Goal: Task Accomplishment & Management: Complete application form

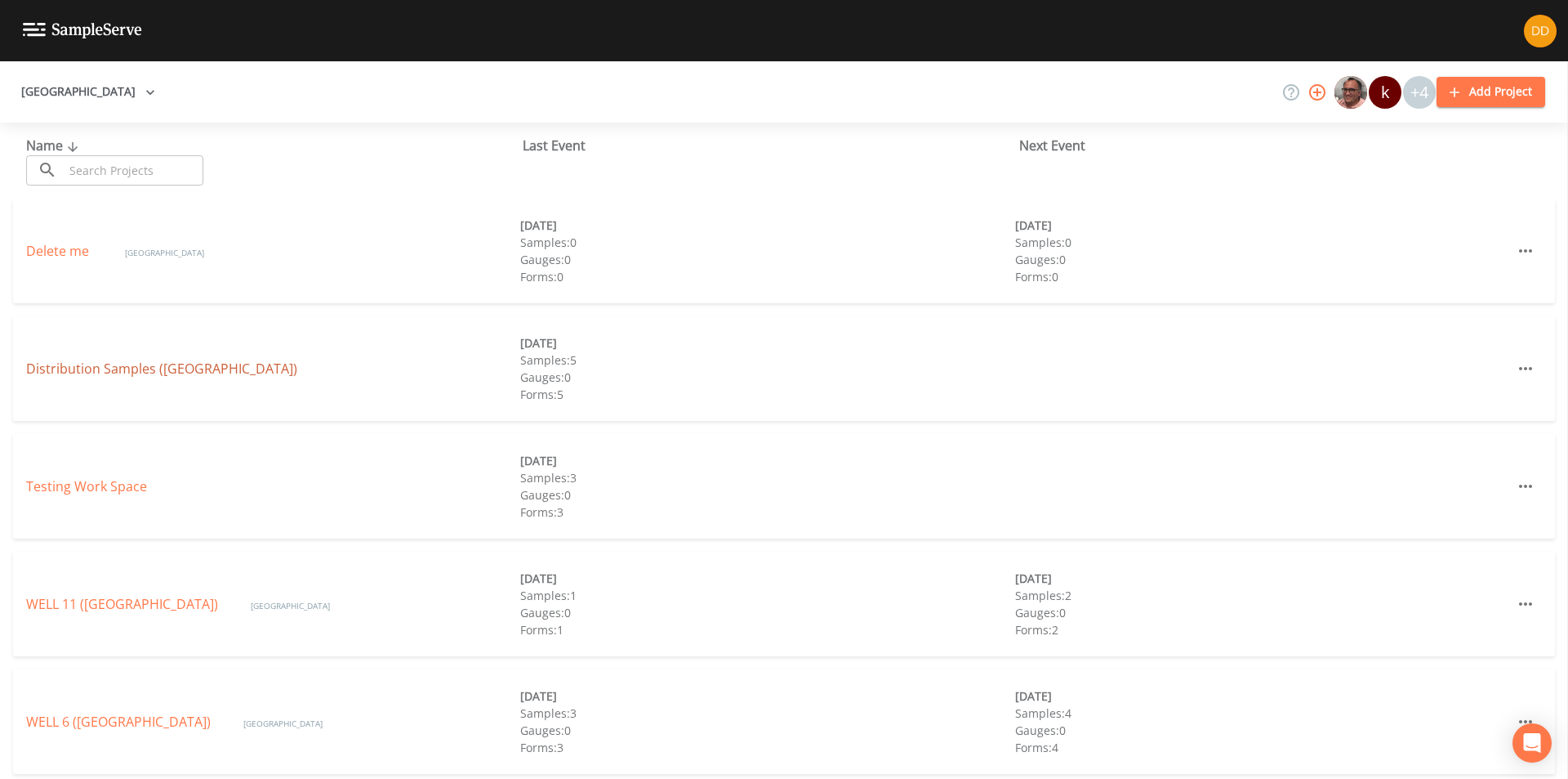
click at [123, 363] on link "Distribution Samples ([GEOGRAPHIC_DATA])" at bounding box center [162, 369] width 272 height 18
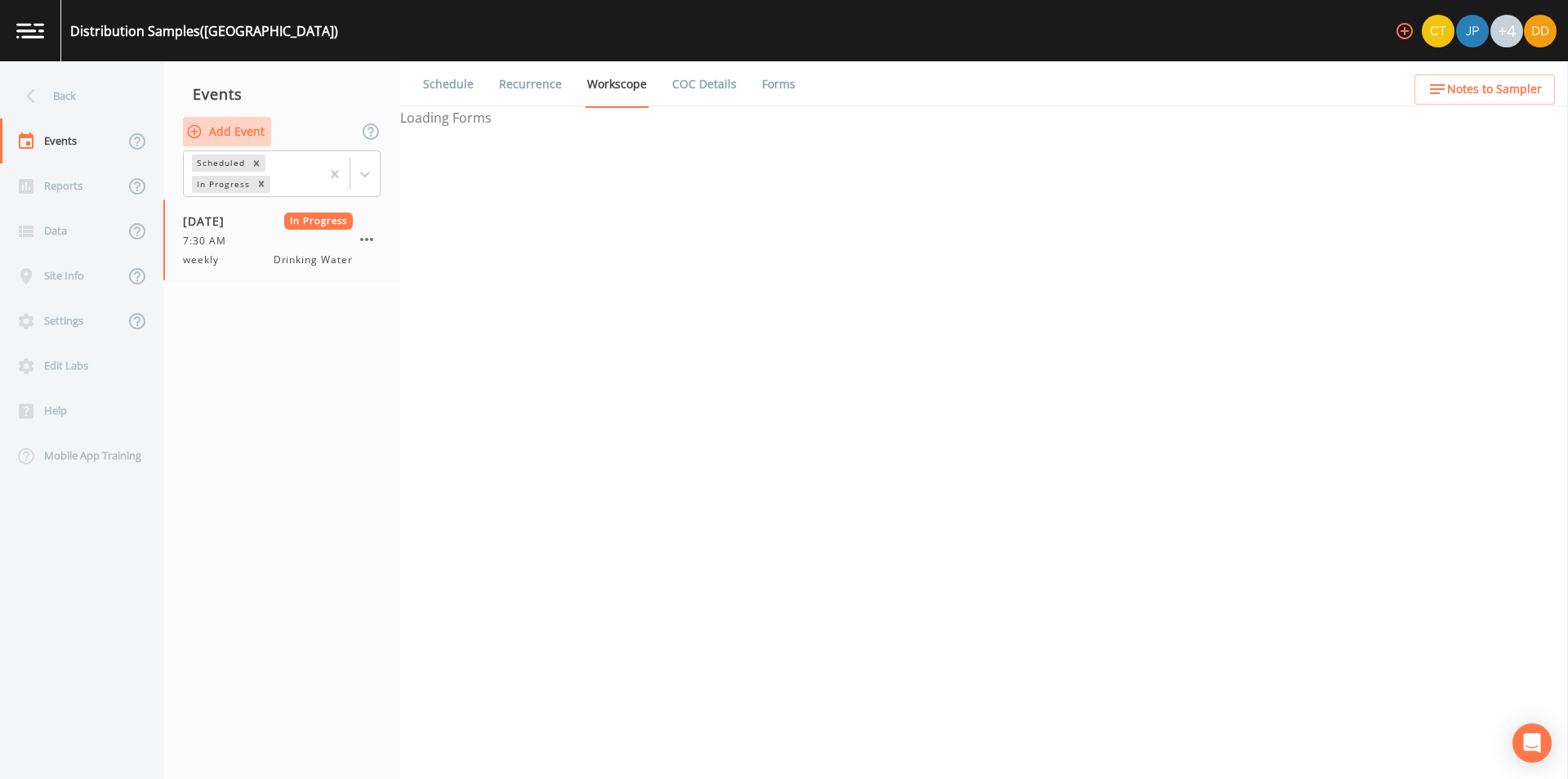
click at [251, 130] on button "Add Event" at bounding box center [227, 131] width 88 height 30
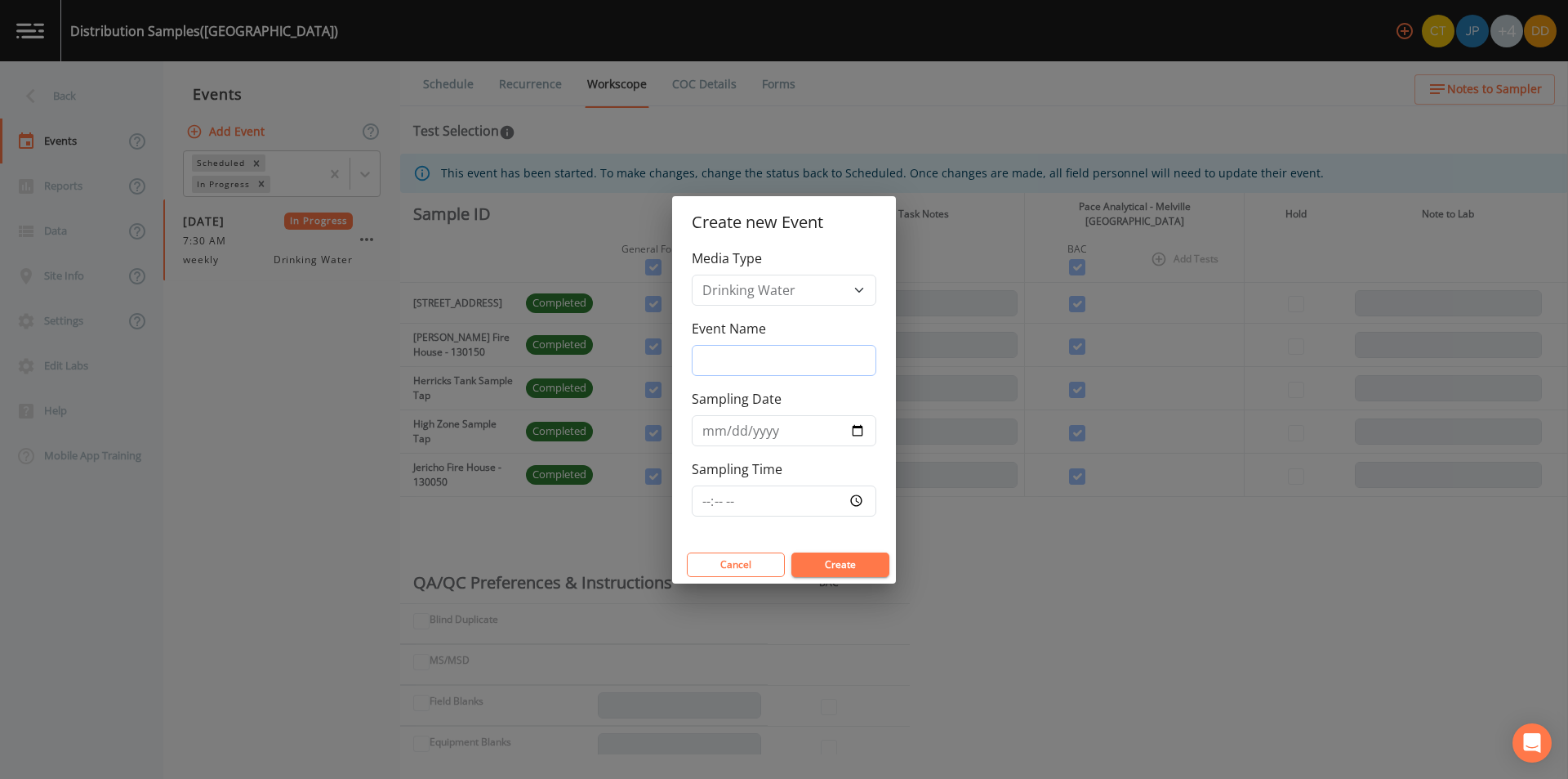
click at [823, 348] on input "Event Name" at bounding box center [784, 360] width 184 height 31
type input "weekly"
click at [808, 431] on input "Sampling Date" at bounding box center [784, 431] width 184 height 31
click at [863, 430] on input "Sampling Date" at bounding box center [784, 431] width 184 height 31
type input "[DATE]"
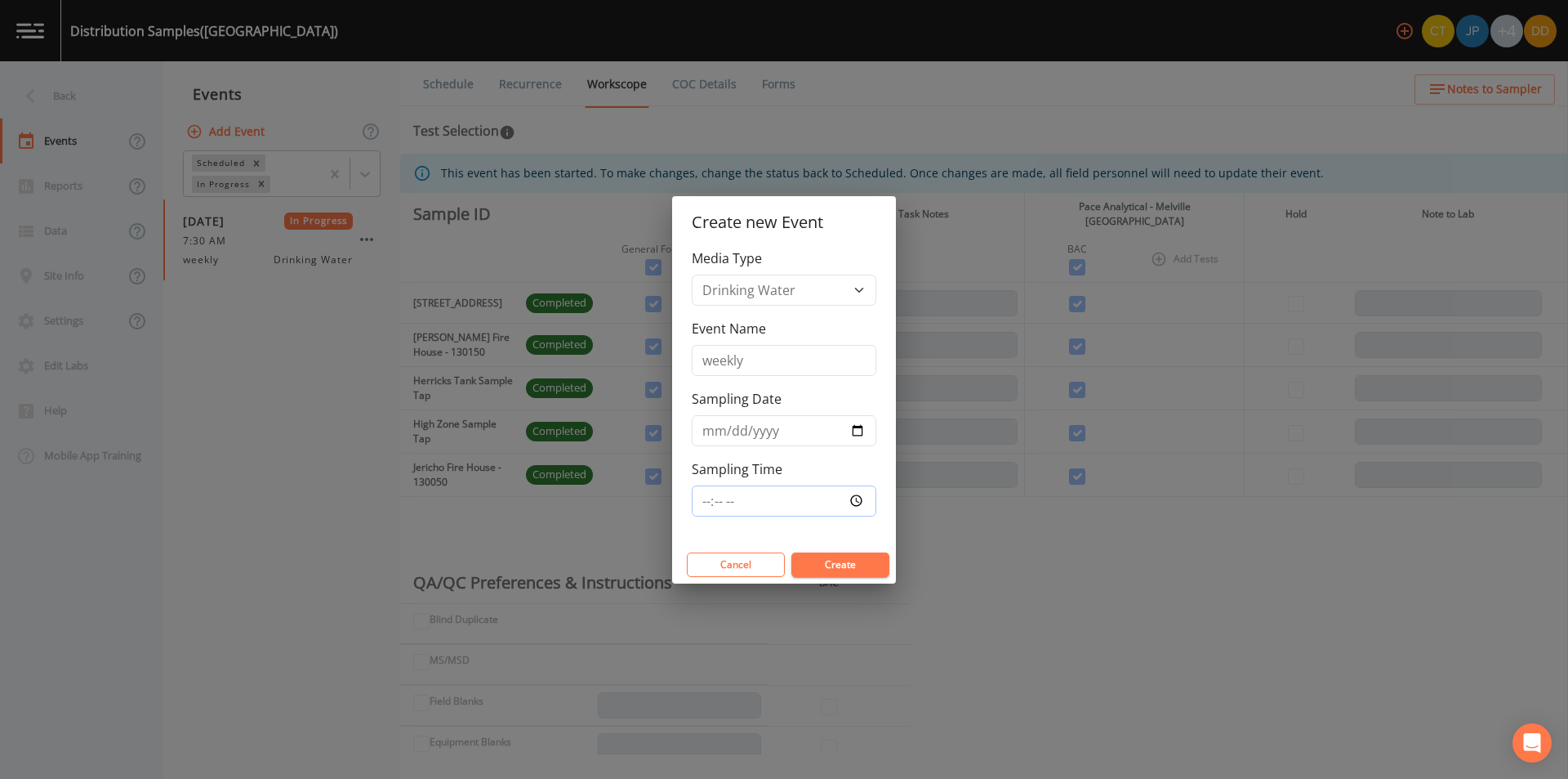
click at [778, 492] on input "Sampling Time" at bounding box center [784, 500] width 184 height 31
type input "07:30"
click at [855, 559] on button "Create" at bounding box center [840, 565] width 98 height 25
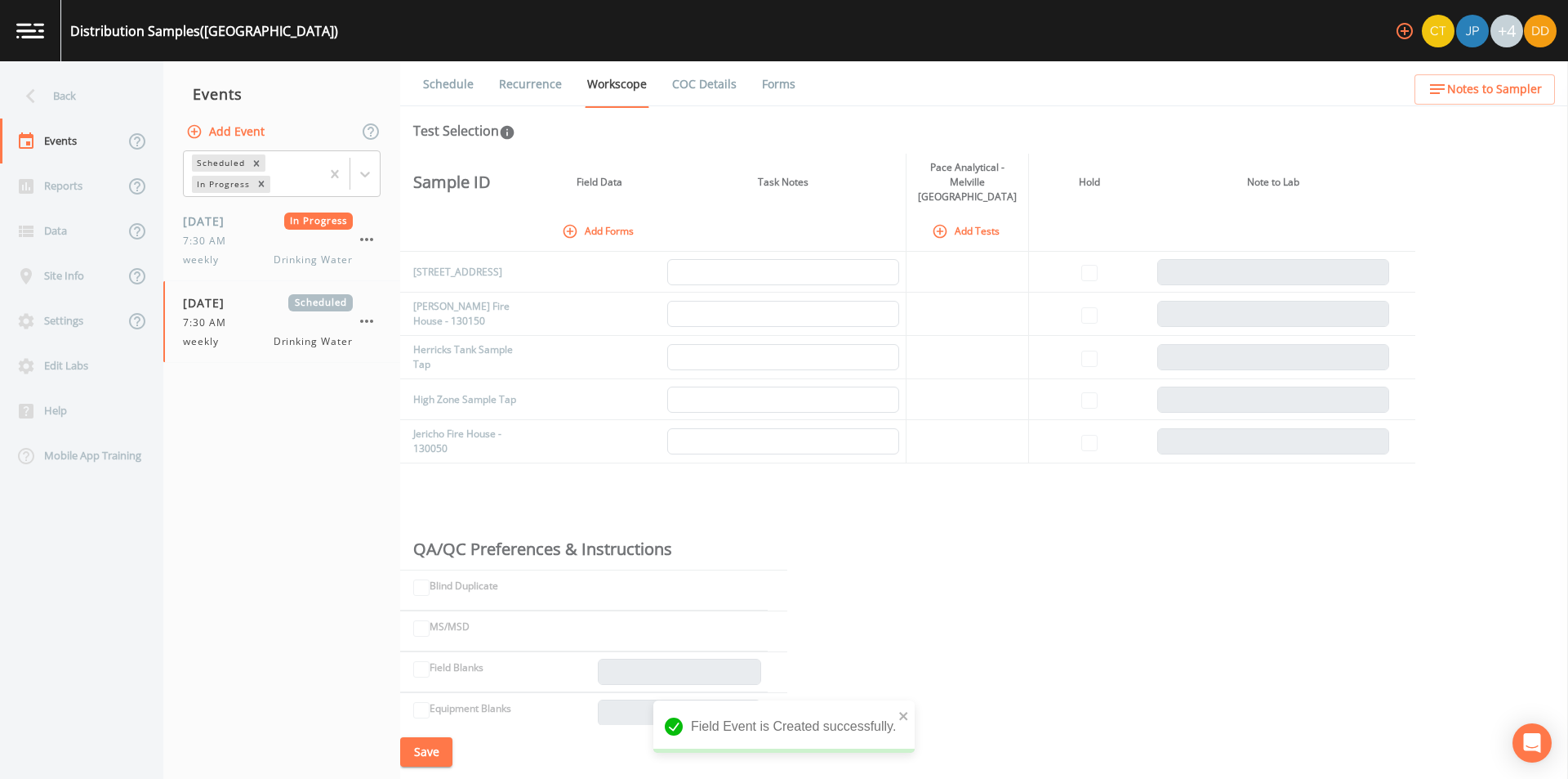
click at [575, 223] on icon "button" at bounding box center [570, 231] width 17 height 17
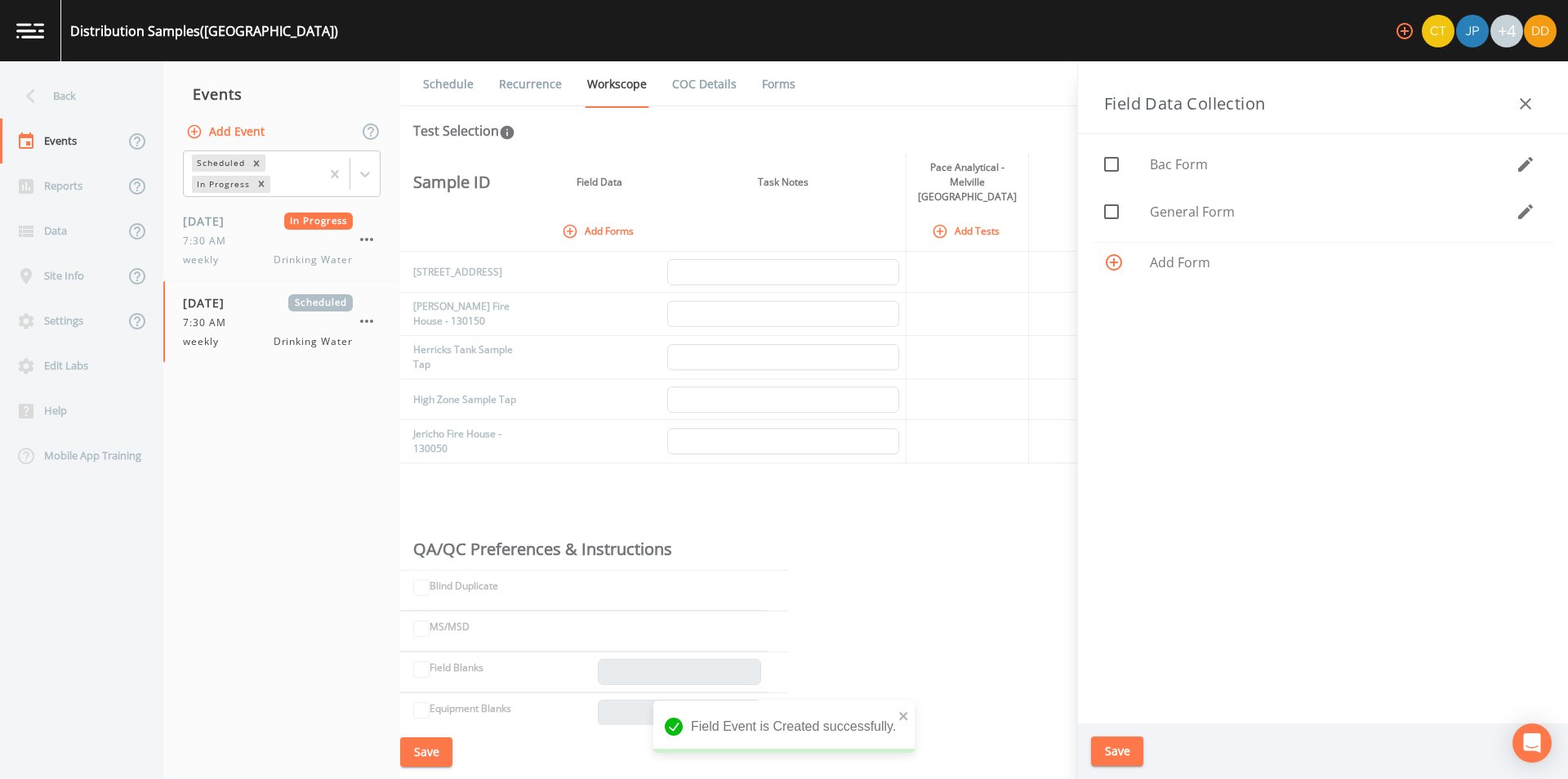
click at [1213, 221] on span "General Form" at bounding box center [1333, 212] width 366 height 19
checkbox input "true"
click at [1121, 751] on button "Save" at bounding box center [1116, 752] width 52 height 30
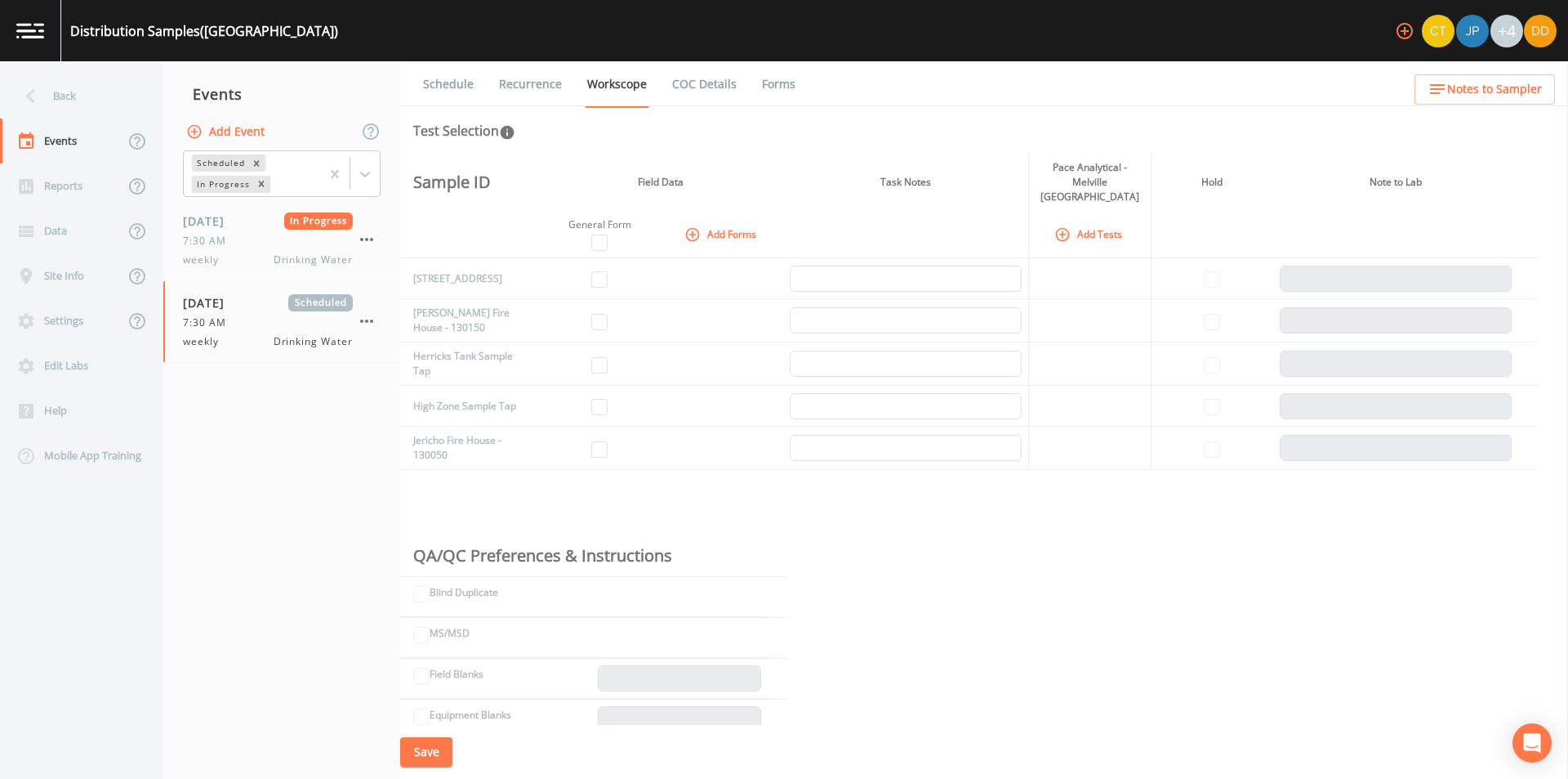
click at [1101, 221] on button "Add Tests" at bounding box center [1090, 234] width 78 height 27
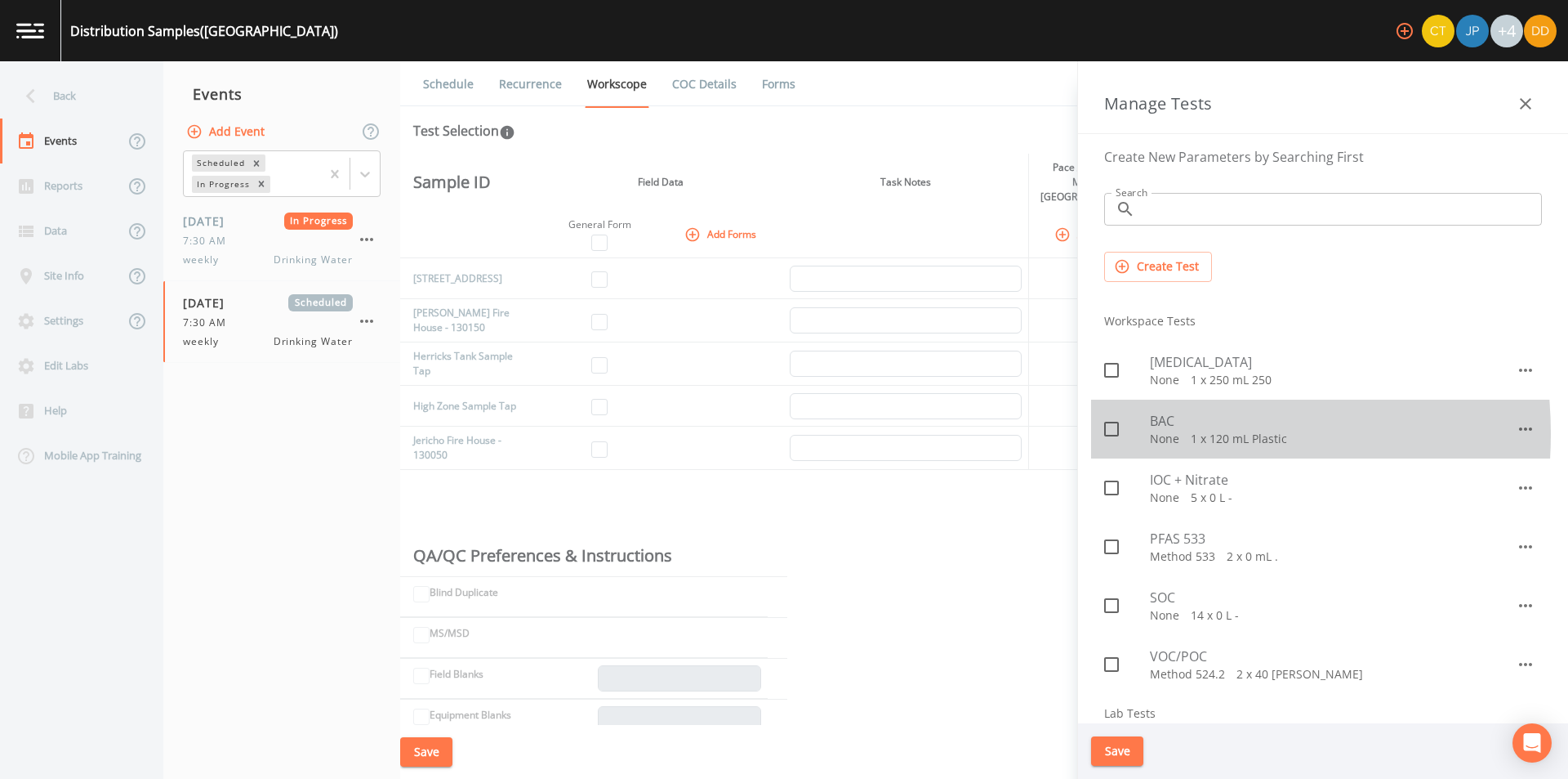
click at [1138, 434] on div at bounding box center [1127, 429] width 46 height 34
checkbox input "true"
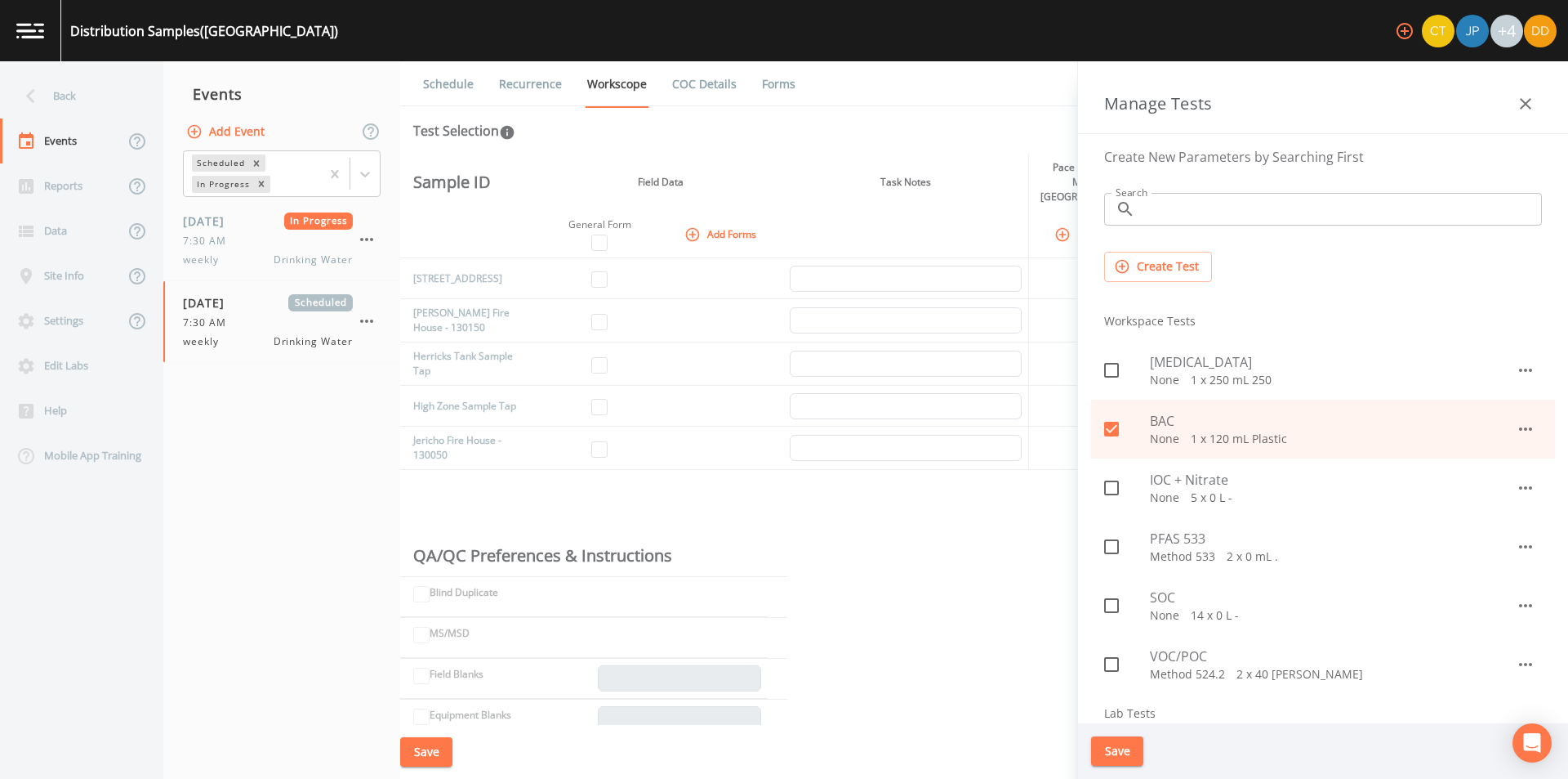
click at [1126, 750] on button "Save" at bounding box center [1116, 752] width 52 height 30
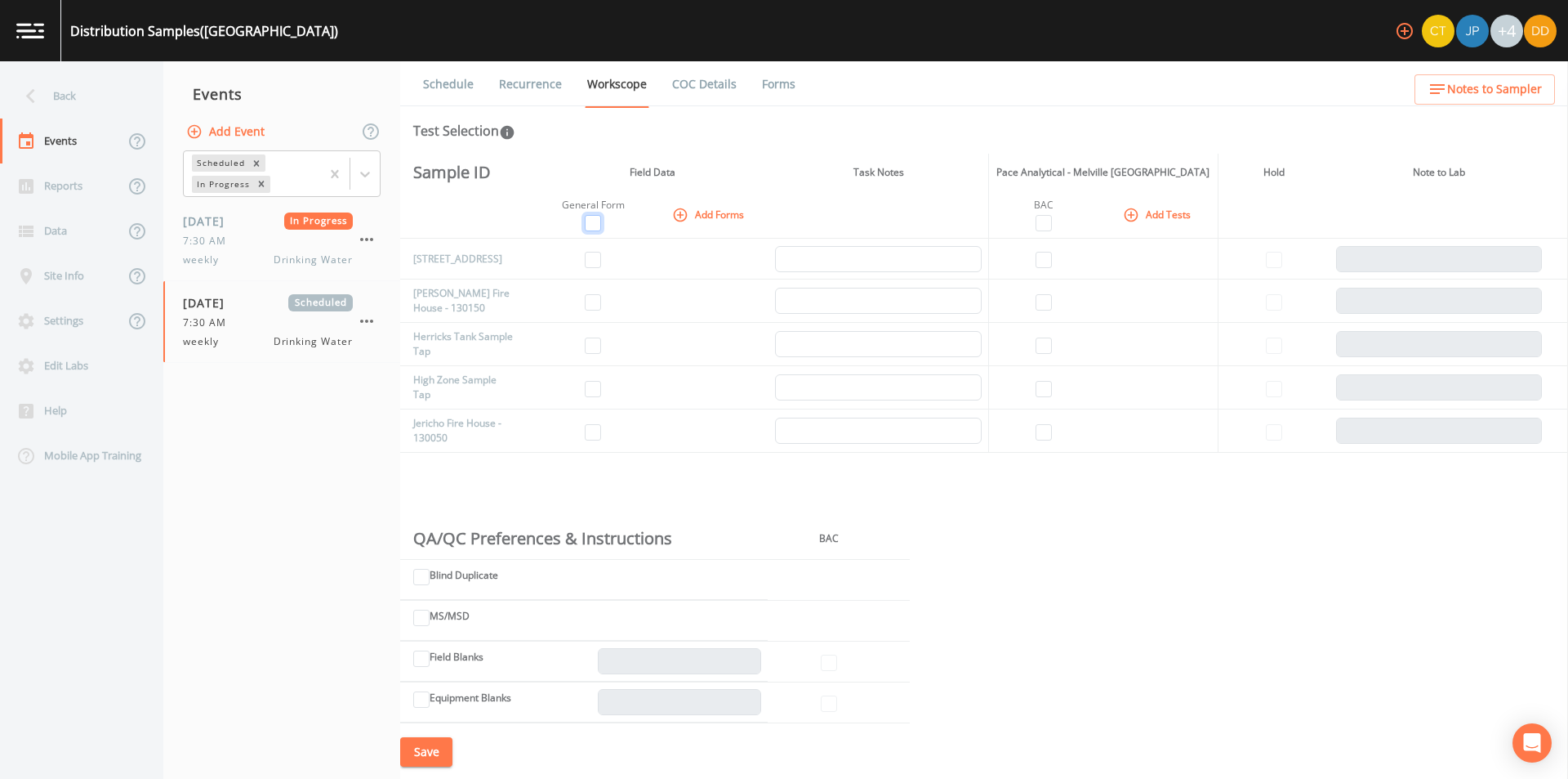
click at [599, 218] on input "checkbox" at bounding box center [593, 223] width 17 height 17
checkbox input "true"
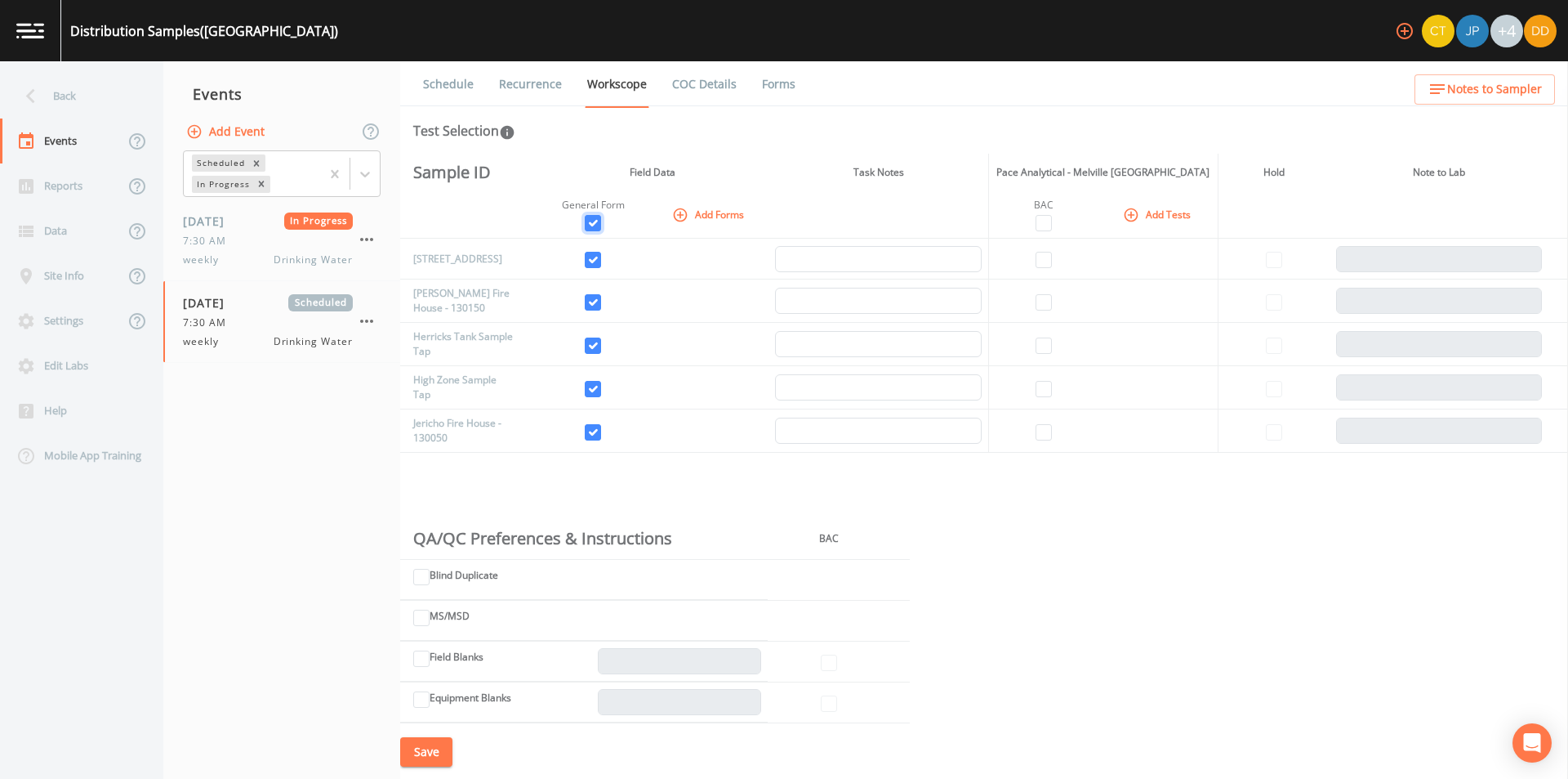
checkbox input "true"
click at [1046, 223] on input "checkbox" at bounding box center [1043, 223] width 17 height 17
checkbox input "true"
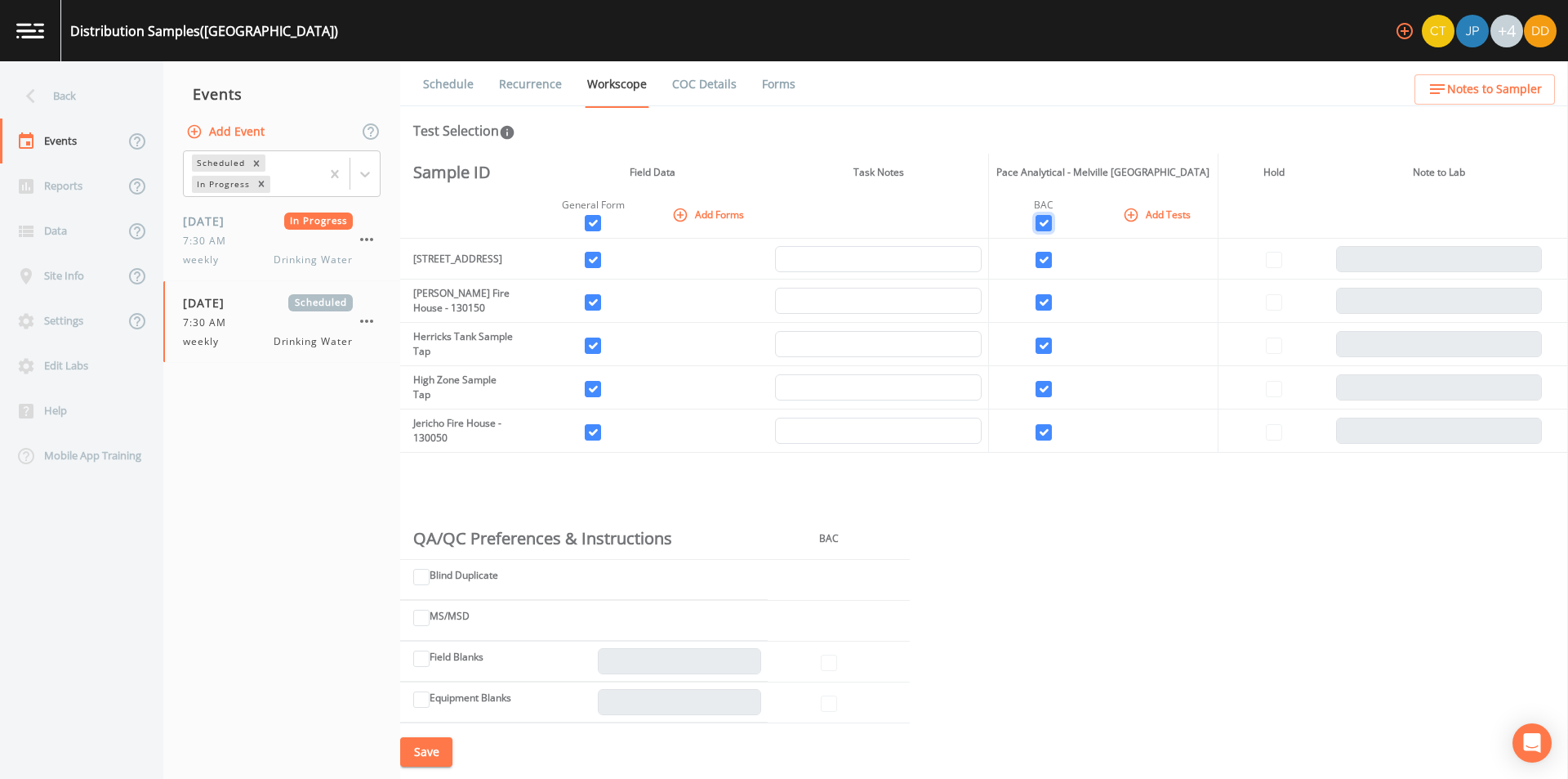
checkbox input "true"
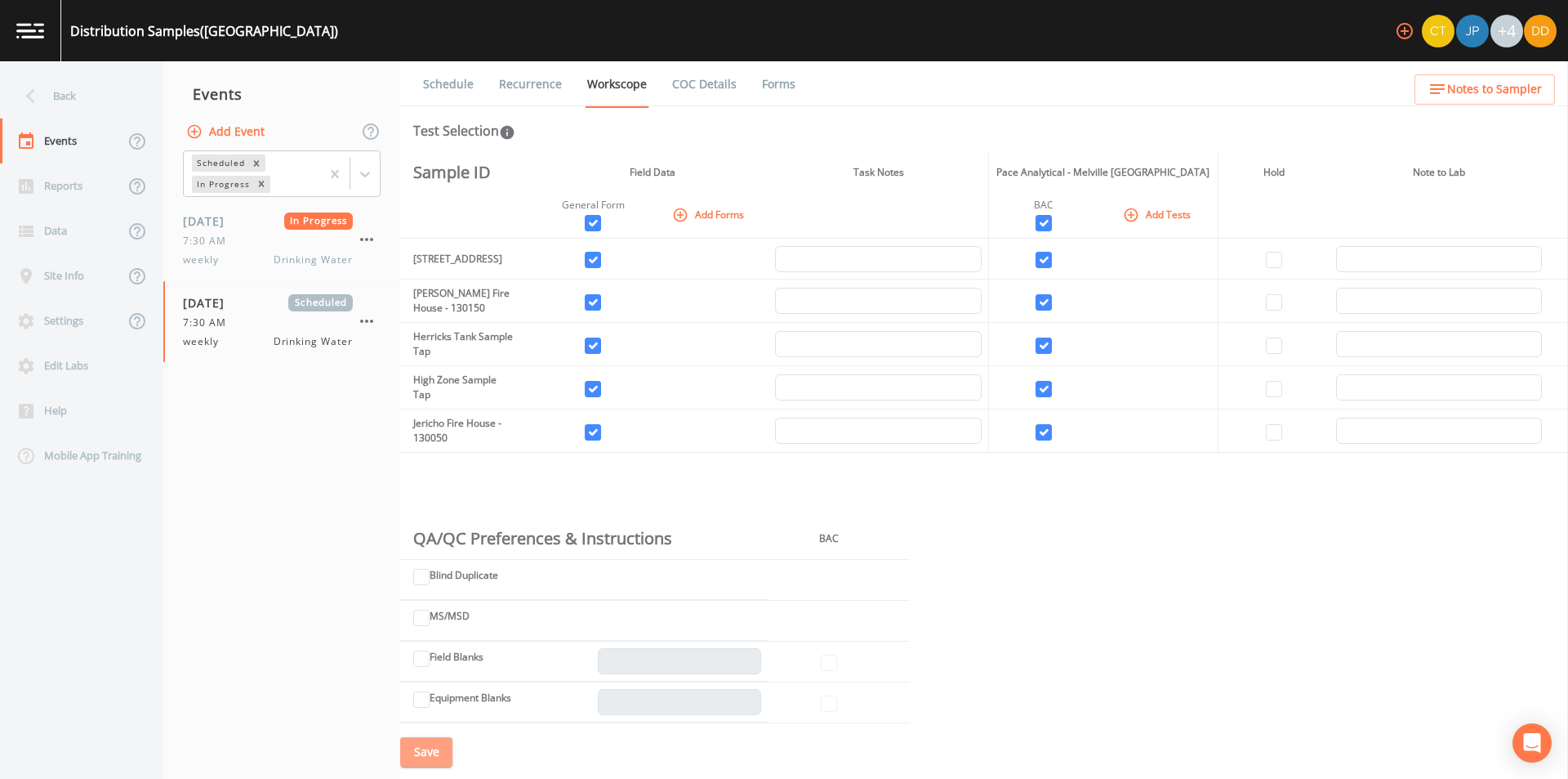
click at [437, 753] on button "Save" at bounding box center [426, 752] width 52 height 30
